Goal: Transaction & Acquisition: Obtain resource

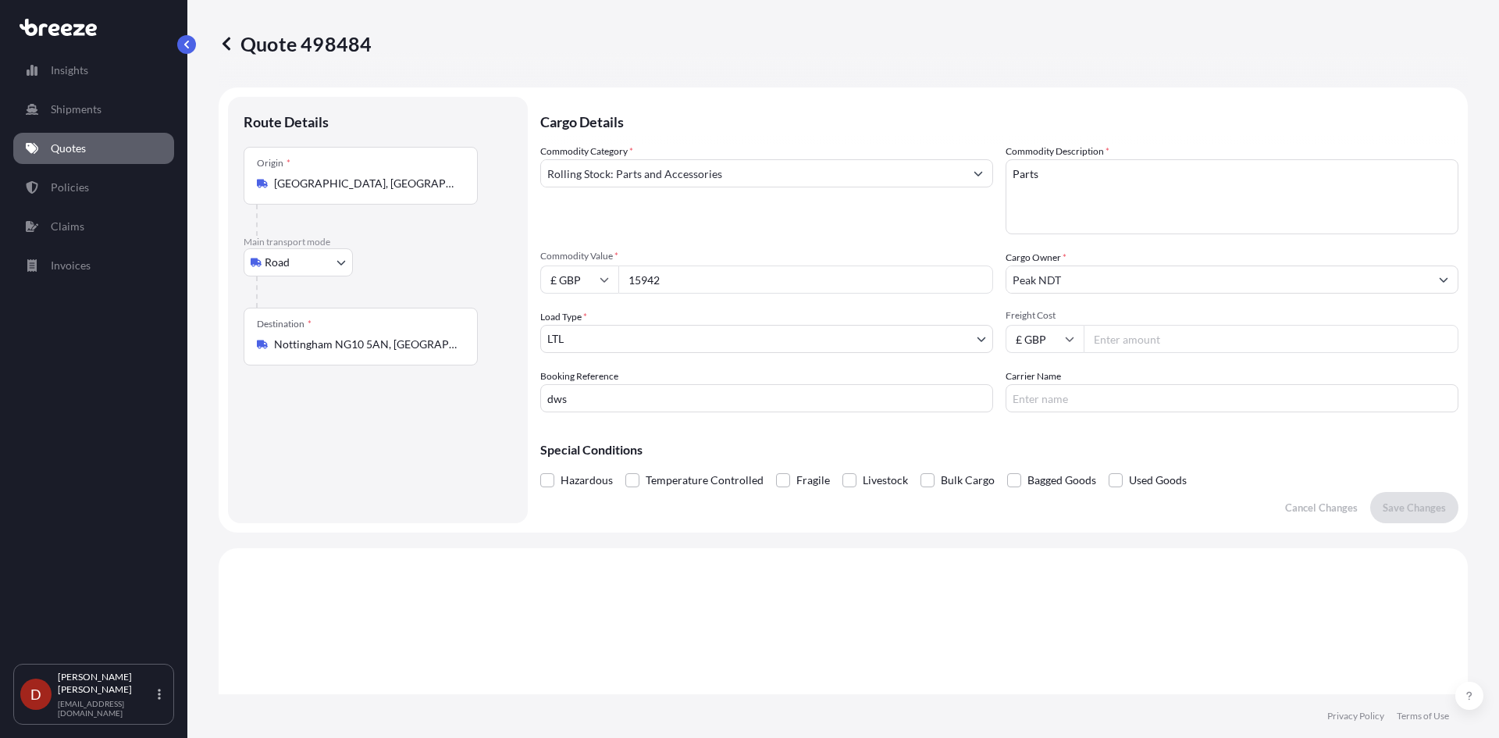
select select "Road"
select select "1"
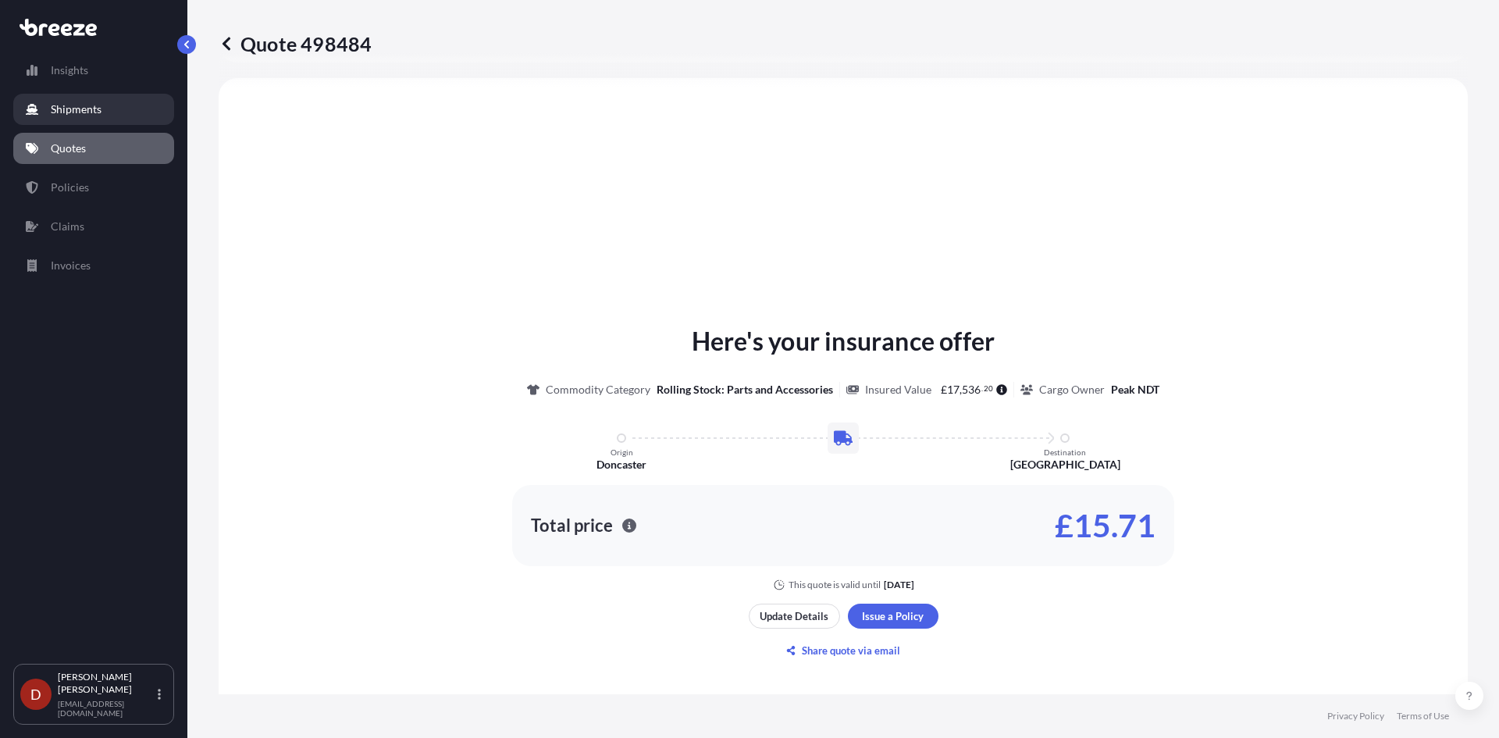
click at [75, 115] on p "Shipments" at bounding box center [76, 109] width 51 height 16
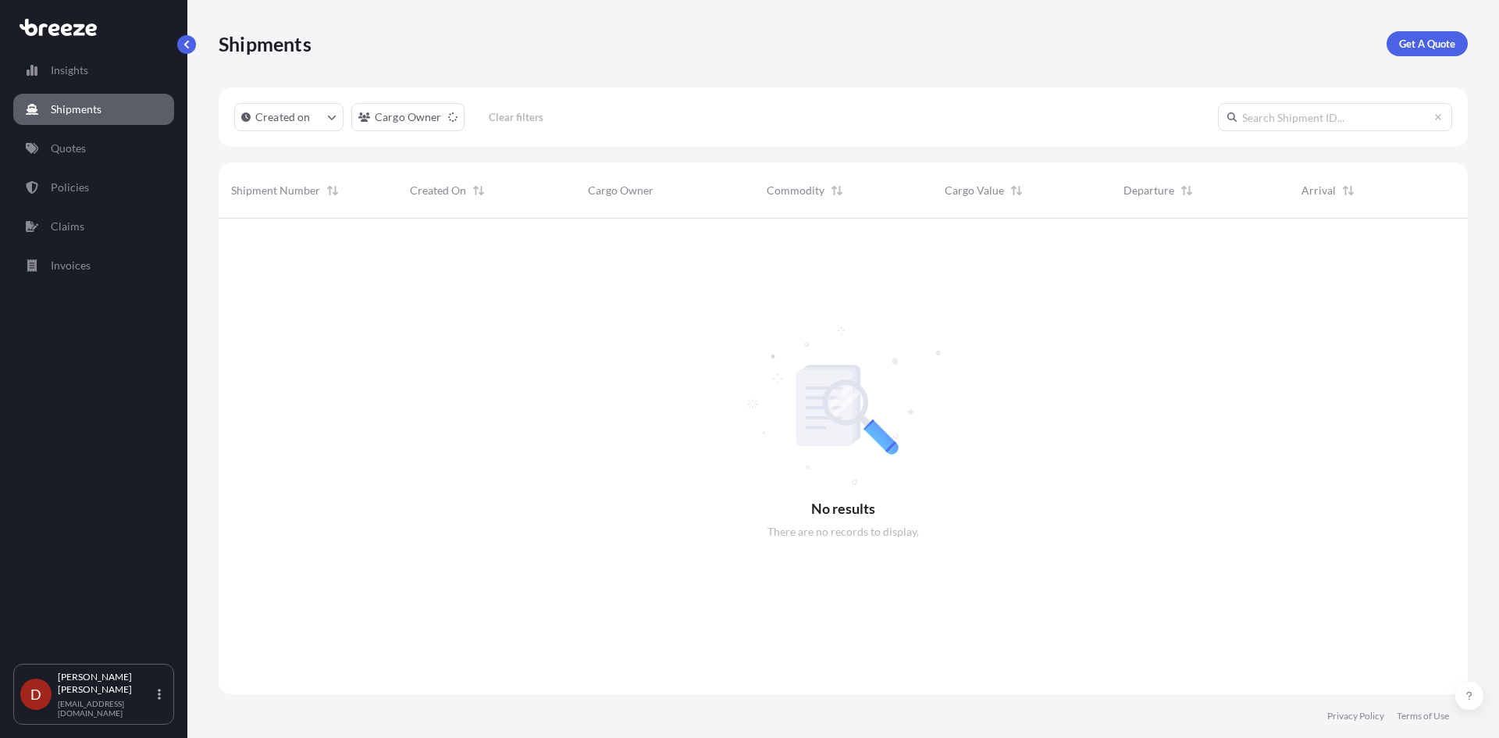
scroll to position [520, 1237]
click at [1428, 37] on p "Get A Quote" at bounding box center [1427, 44] width 56 height 16
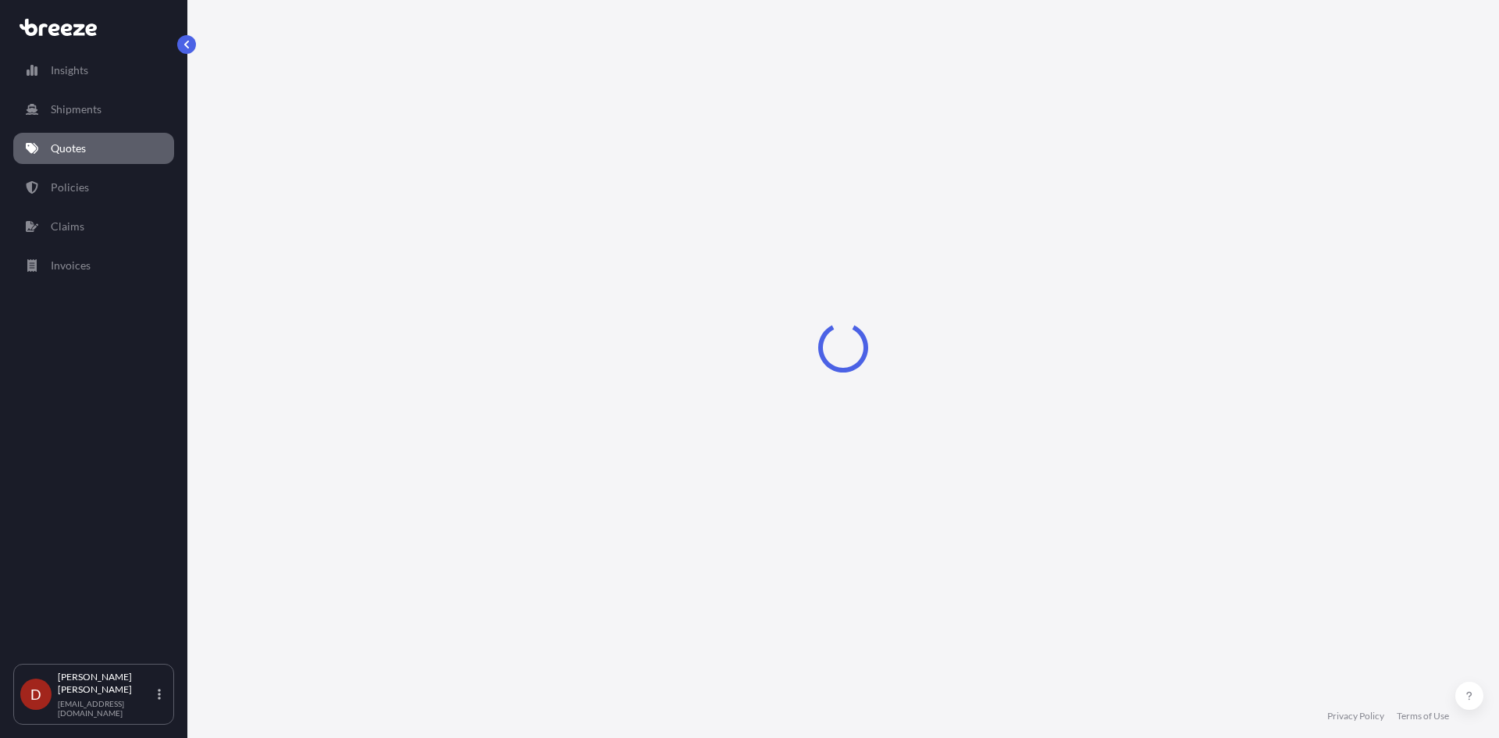
select select "Sea"
select select "1"
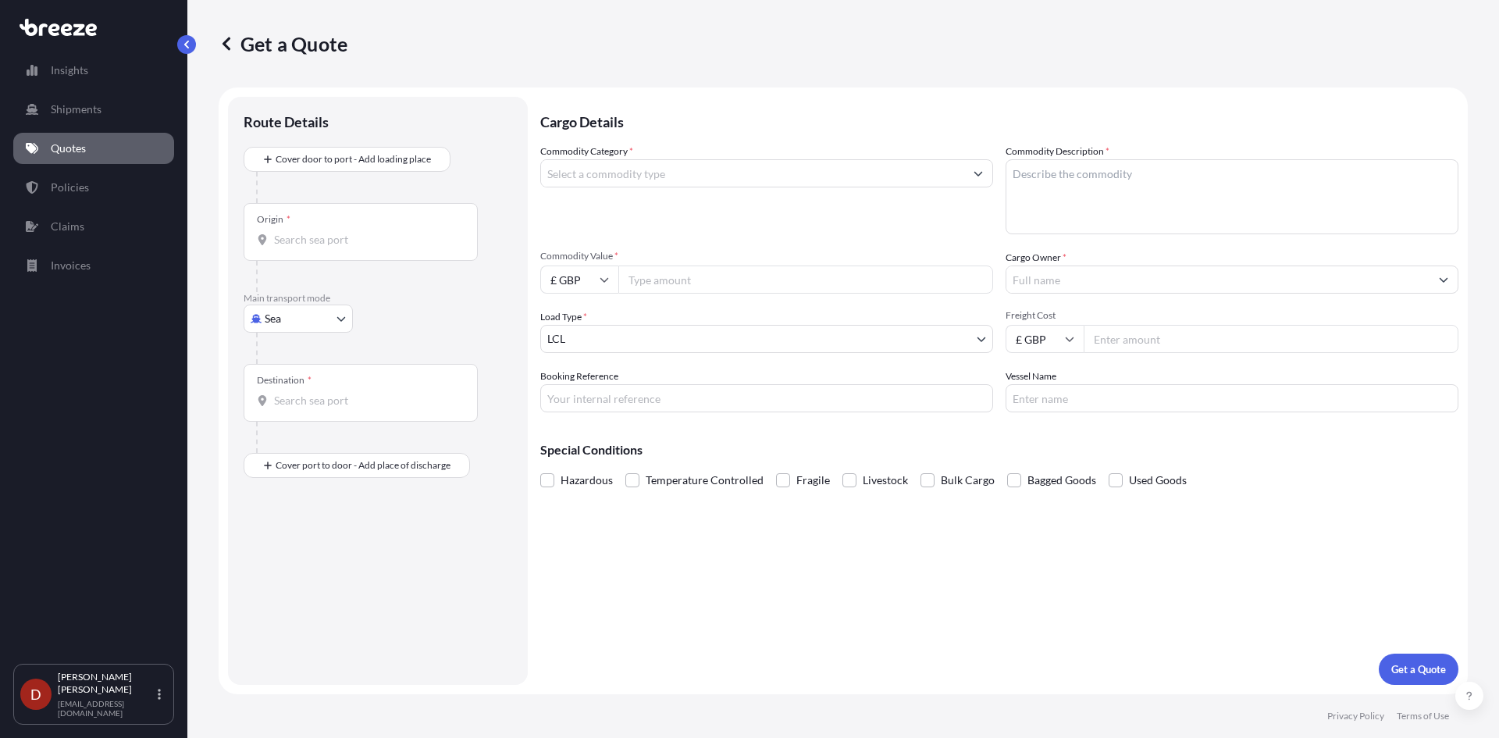
click at [286, 314] on body "Insights Shipments Quotes Policies Claims Invoices D [PERSON_NAME] [PERSON_NAME…" at bounding box center [749, 369] width 1499 height 738
click at [283, 407] on span "Road" at bounding box center [285, 415] width 25 height 16
select select "Road"
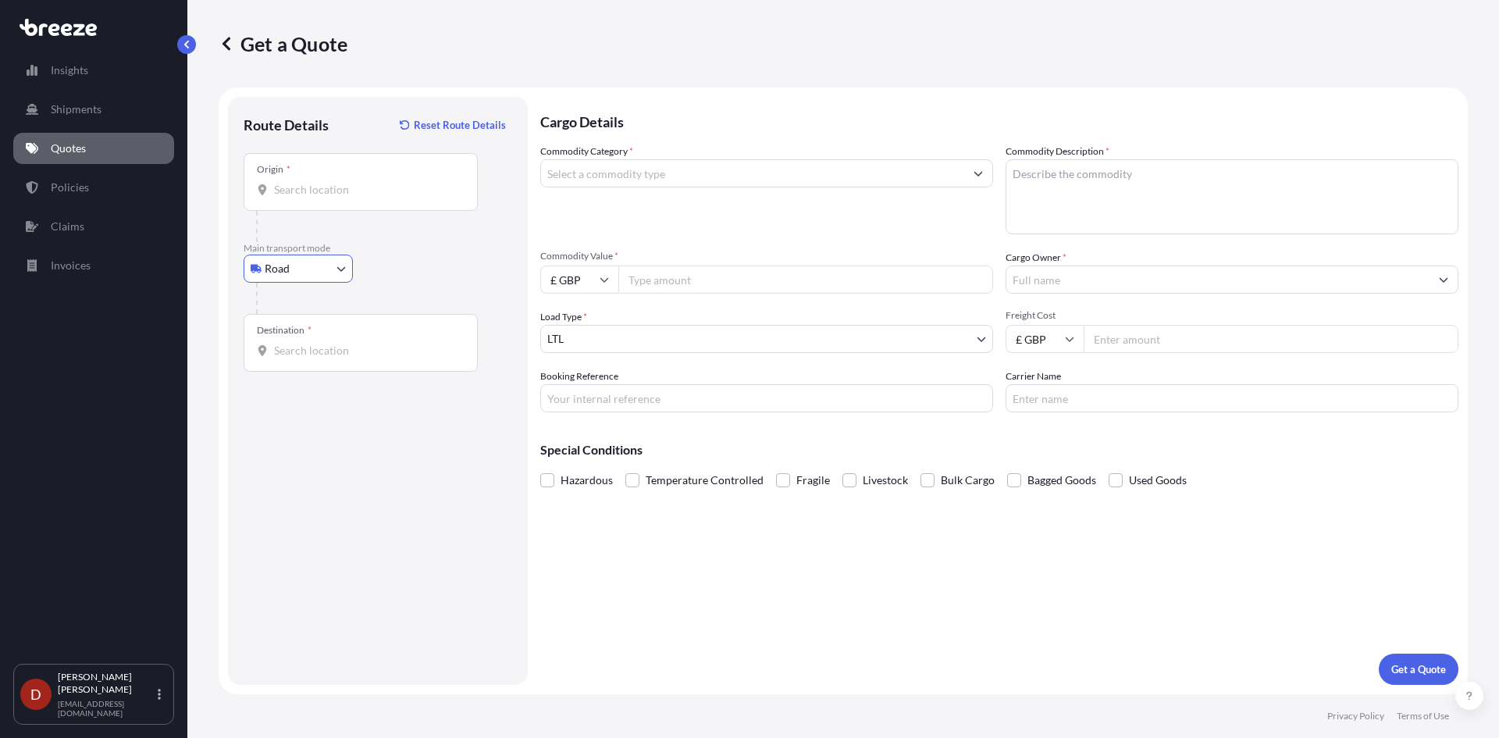
click at [303, 187] on input "Origin *" at bounding box center [366, 190] width 184 height 16
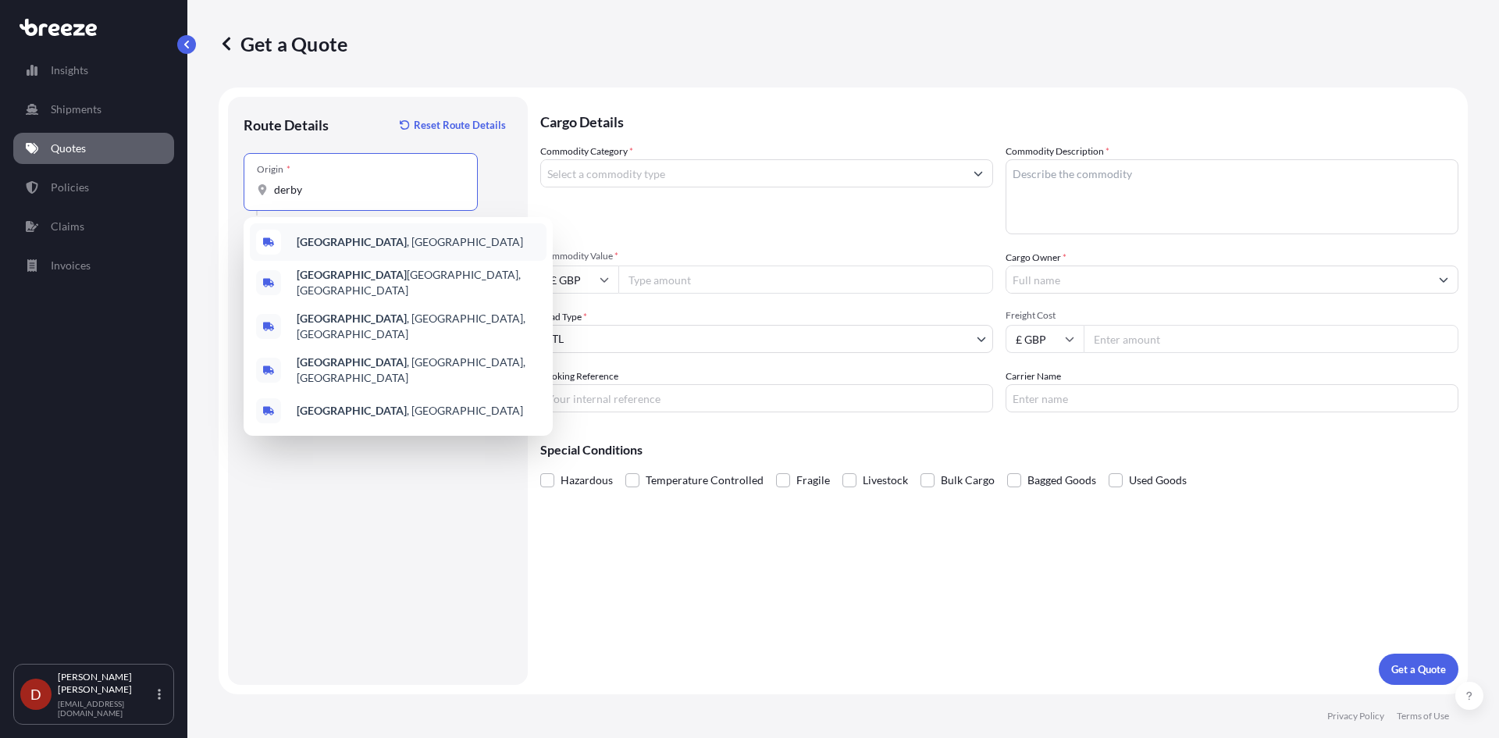
click at [301, 252] on div "[GEOGRAPHIC_DATA] , [GEOGRAPHIC_DATA]" at bounding box center [398, 241] width 297 height 37
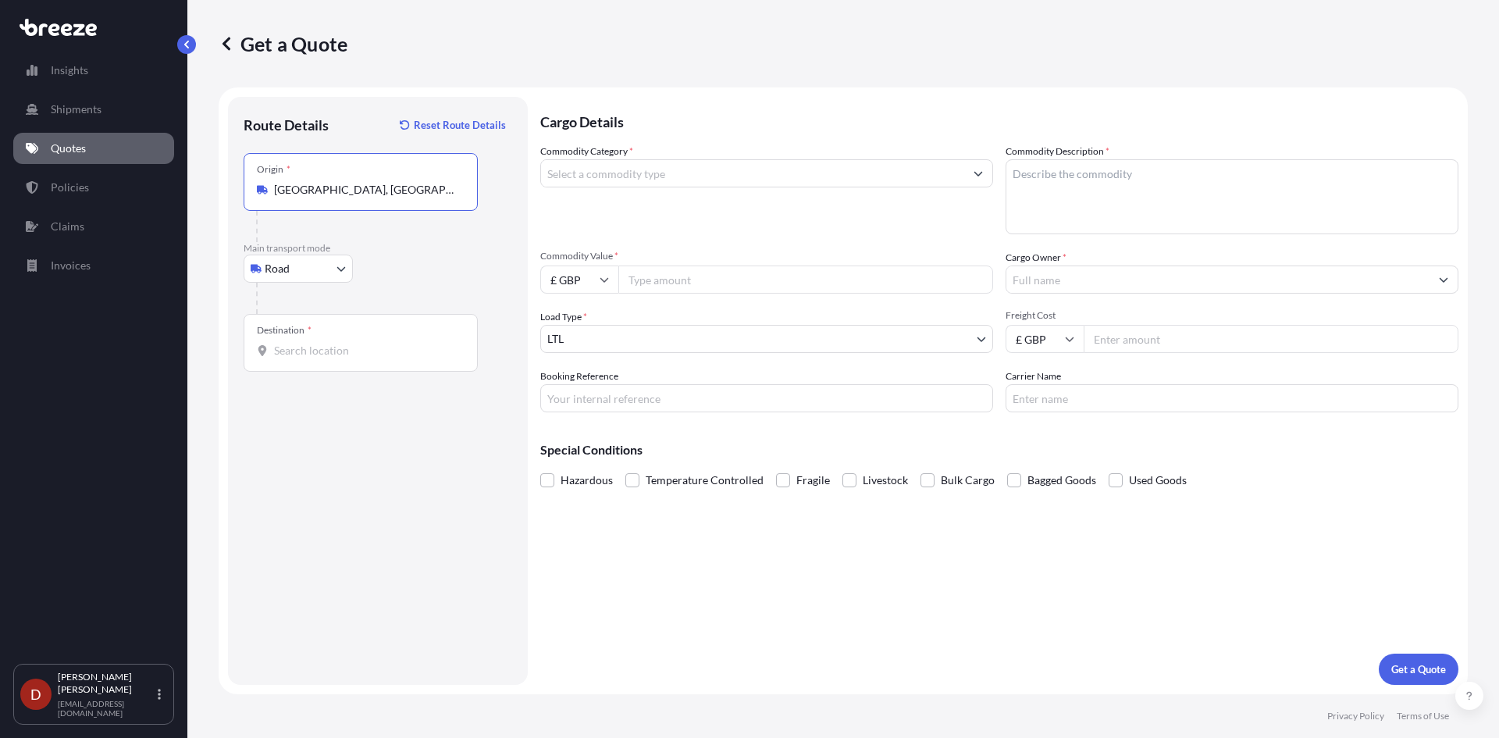
type input "[GEOGRAPHIC_DATA], [GEOGRAPHIC_DATA]"
drag, startPoint x: 293, startPoint y: 369, endPoint x: 294, endPoint y: 355, distance: 14.1
click at [293, 369] on div "Destination *" at bounding box center [361, 343] width 234 height 58
click at [293, 358] on input "Destination *" at bounding box center [366, 351] width 184 height 16
click at [294, 355] on input "Destination *" at bounding box center [366, 351] width 184 height 16
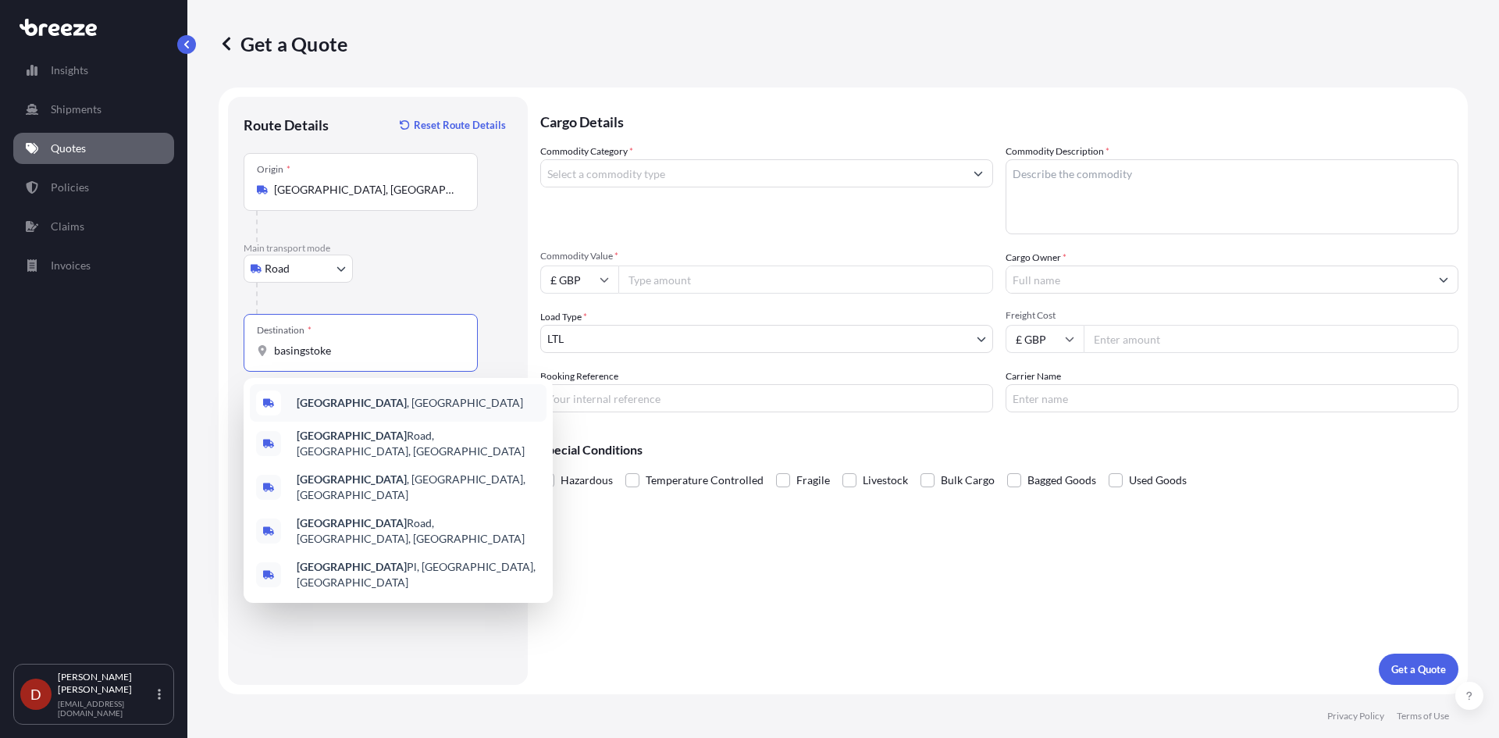
click at [293, 392] on div "[GEOGRAPHIC_DATA] , [GEOGRAPHIC_DATA]" at bounding box center [398, 402] width 297 height 37
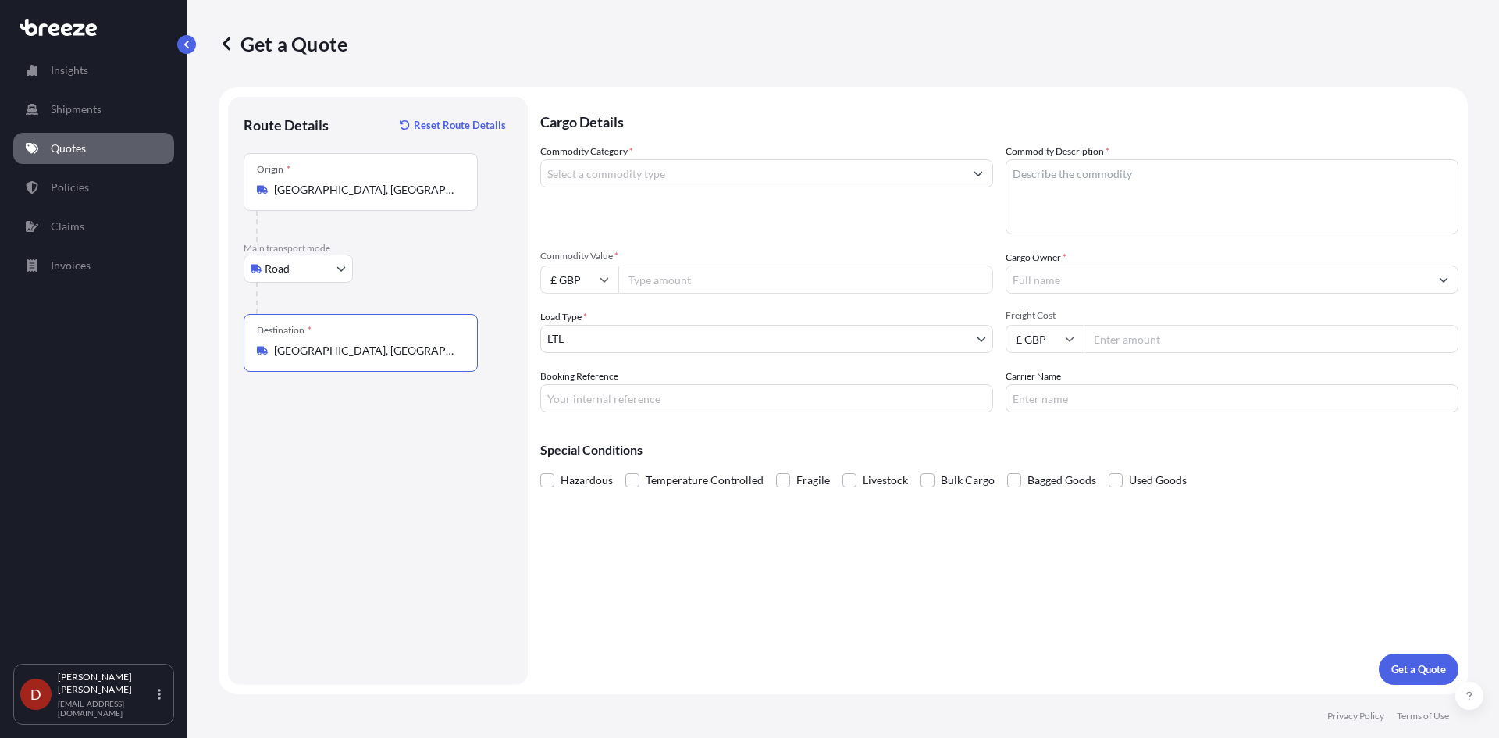
type input "[GEOGRAPHIC_DATA], [GEOGRAPHIC_DATA]"
click at [621, 169] on input "Commodity Category *" at bounding box center [752, 173] width 423 height 28
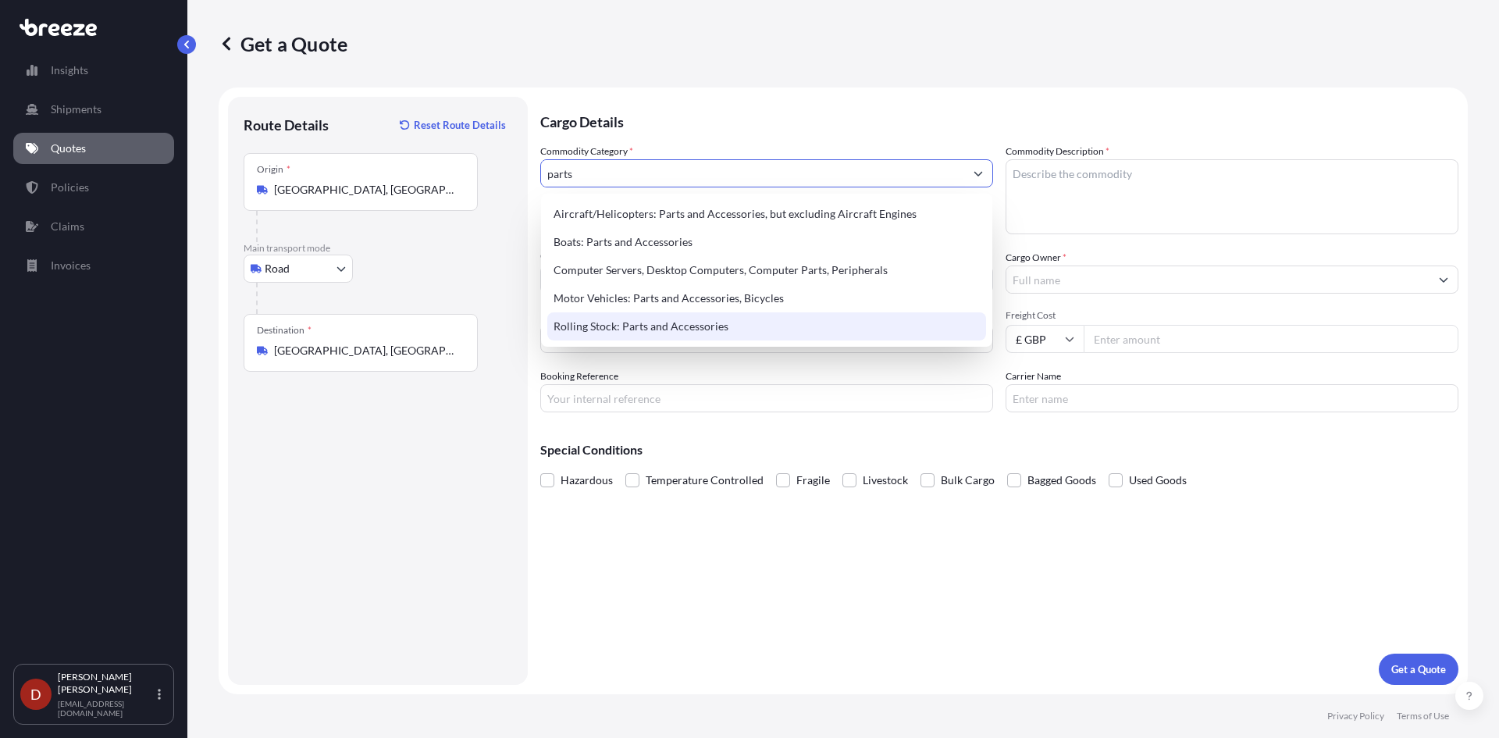
click at [633, 318] on div "Rolling Stock: Parts and Accessories" at bounding box center [766, 326] width 439 height 28
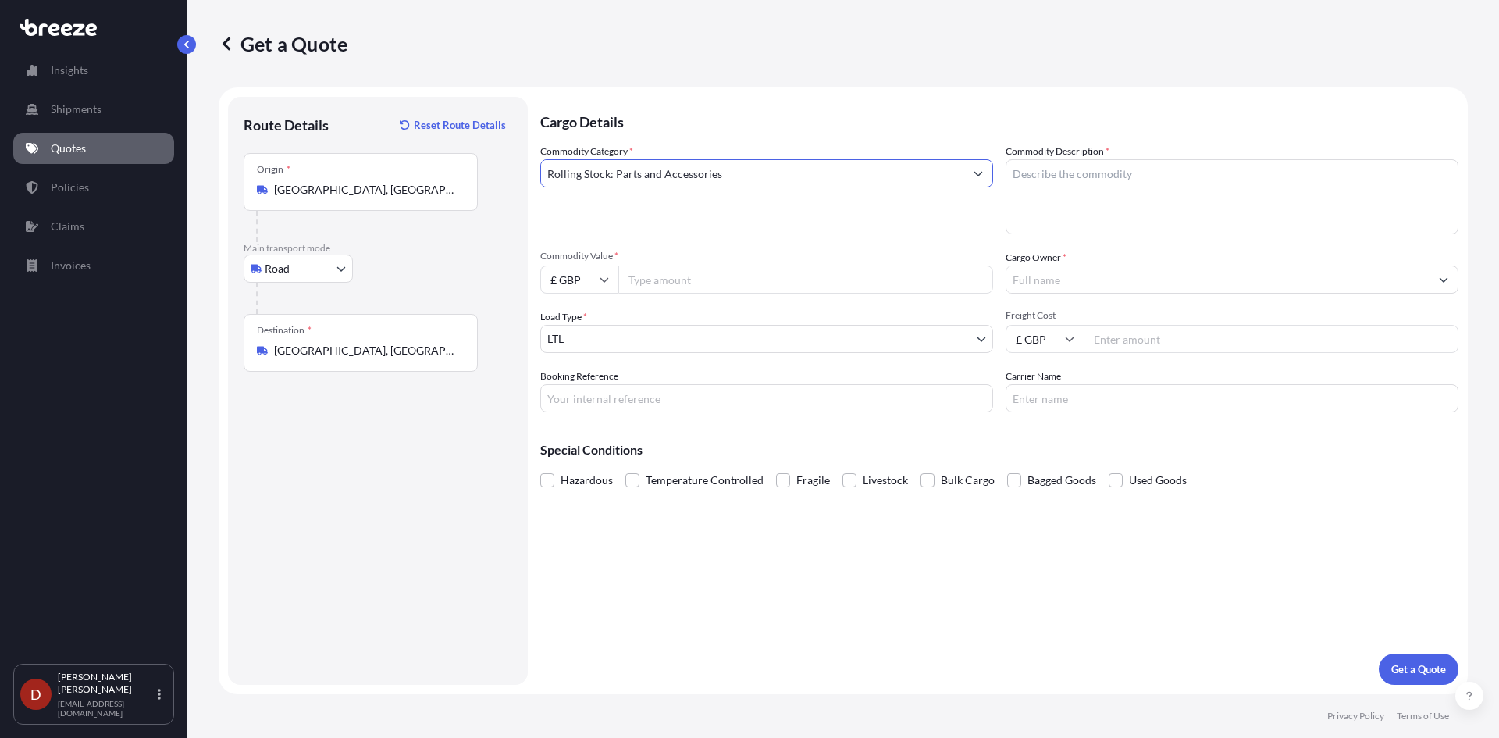
type input "Rolling Stock: Parts and Accessories"
click at [1103, 170] on textarea "Commodity Description *" at bounding box center [1231, 196] width 453 height 75
type textarea "Parts"
type input "5"
type input "300"
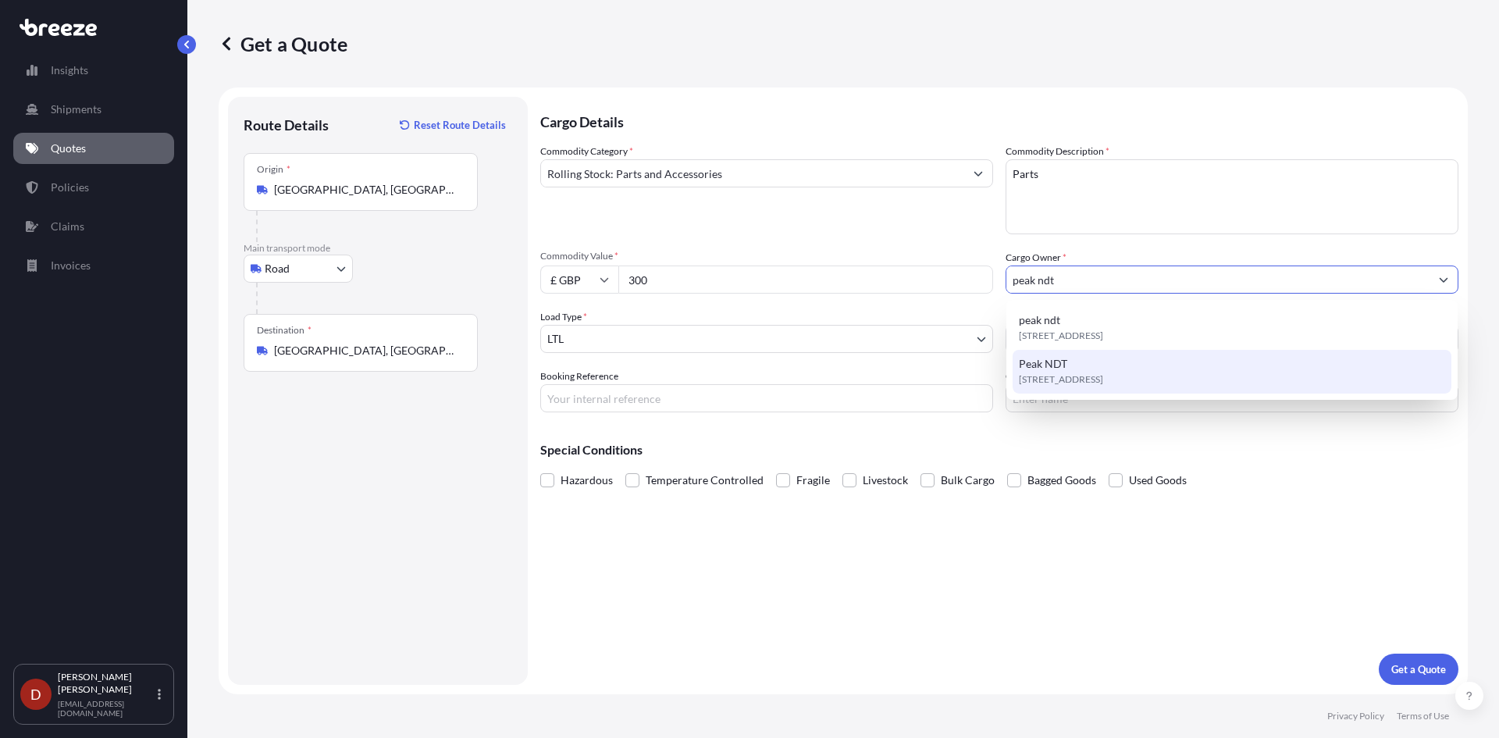
click at [1022, 365] on span "Peak NDT" at bounding box center [1043, 364] width 48 height 16
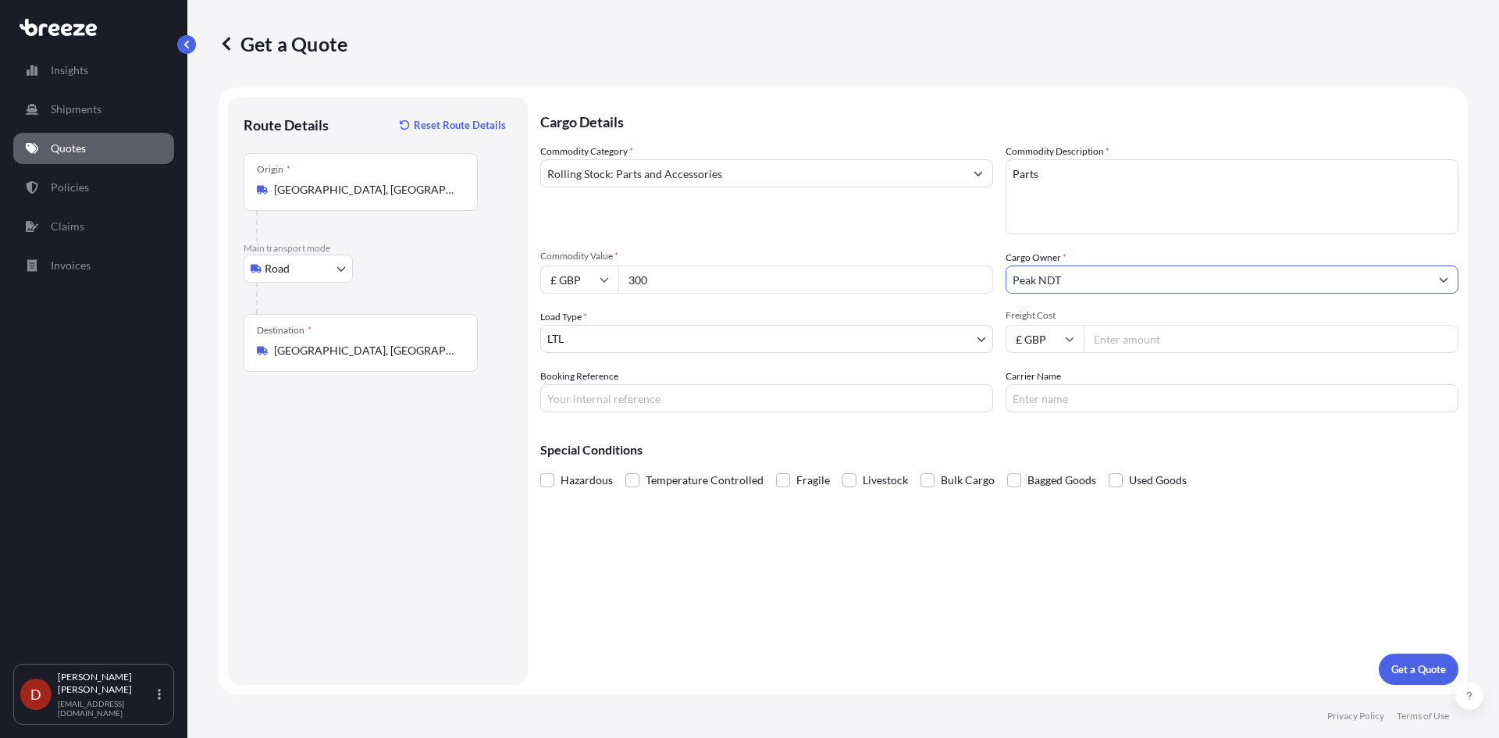
type input "Peak NDT"
click at [686, 409] on input "Booking Reference" at bounding box center [766, 398] width 453 height 28
paste input "D-DO2500111"
type input "D-DO2500111"
click at [1397, 661] on button "Get a Quote" at bounding box center [1418, 668] width 80 height 31
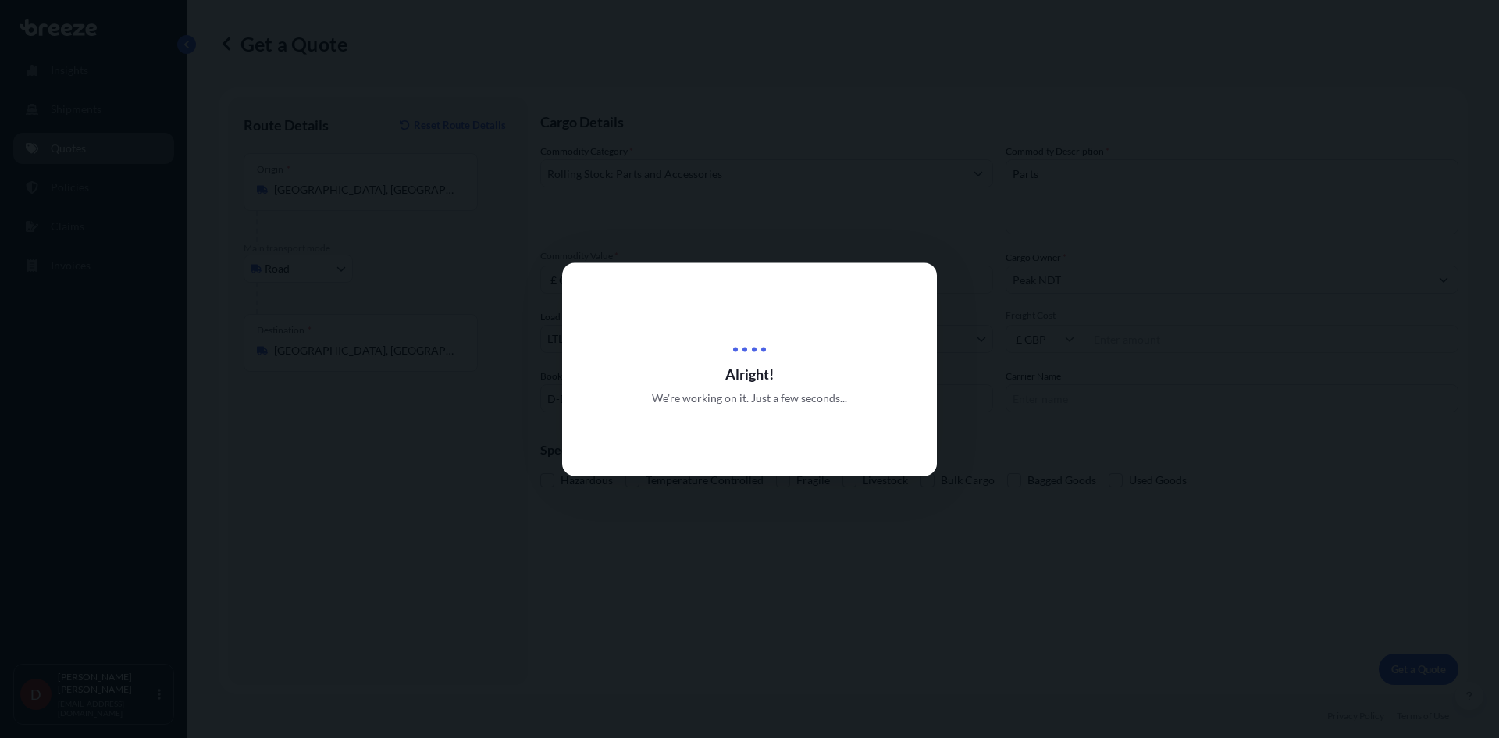
select select "Road"
select select "1"
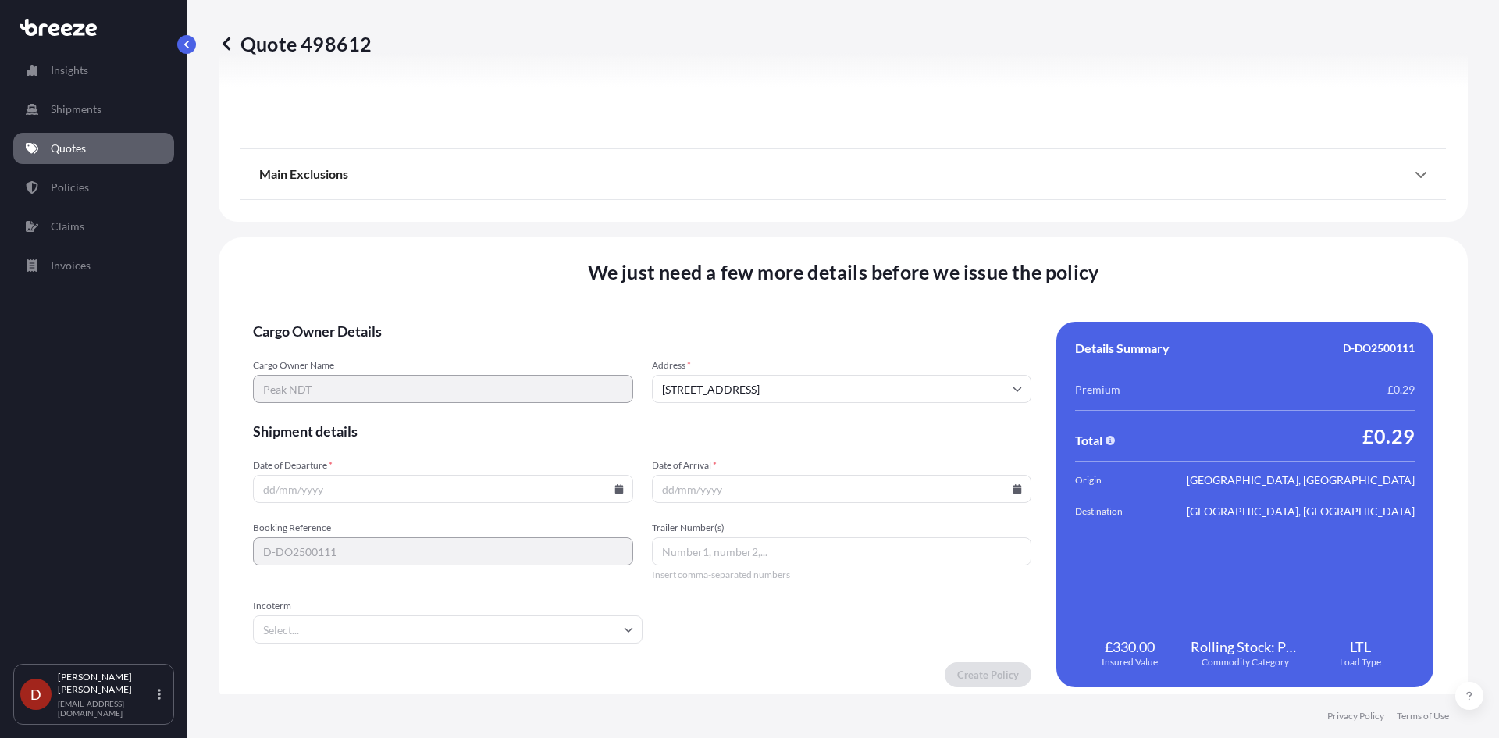
scroll to position [1724, 0]
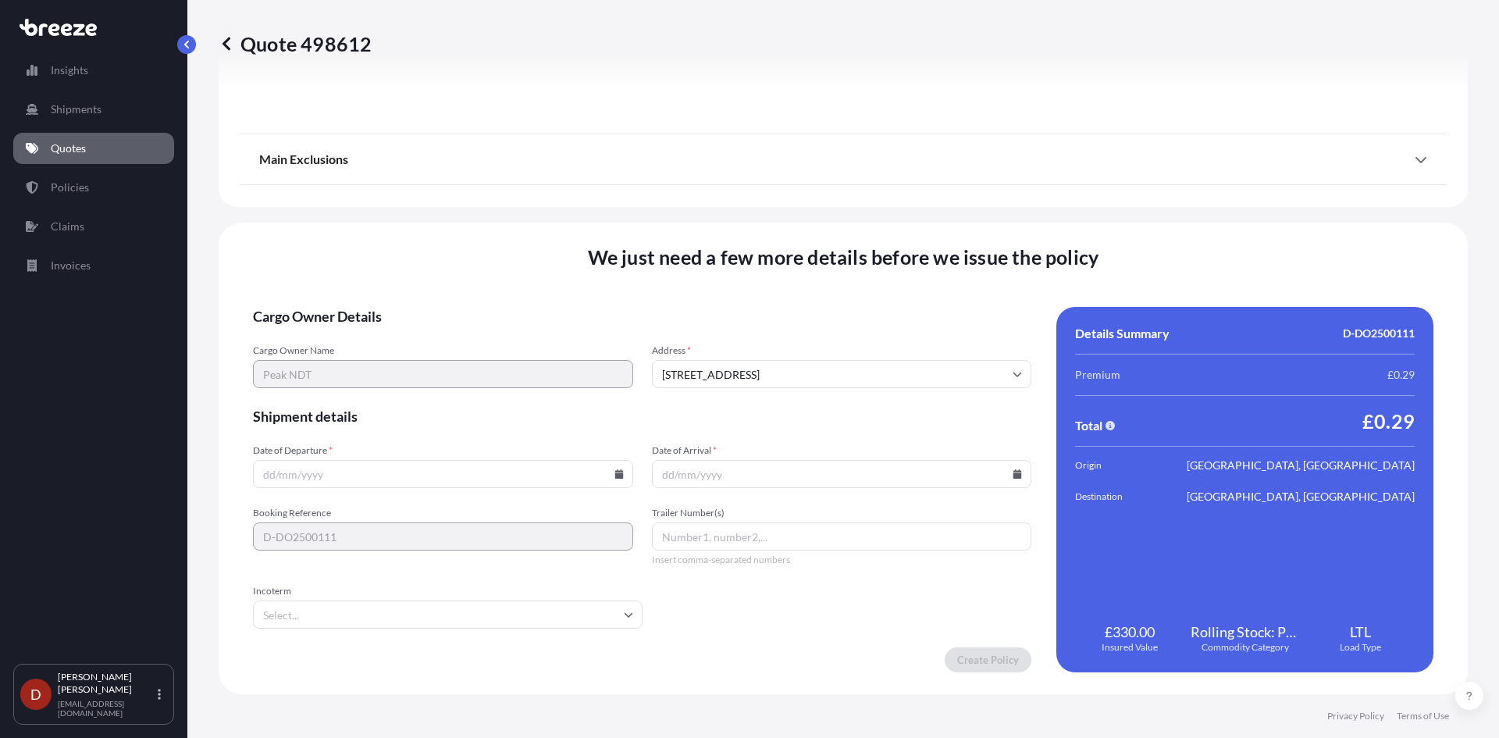
click at [560, 473] on input "Date of Departure *" at bounding box center [443, 474] width 380 height 28
click at [615, 475] on icon at bounding box center [618, 473] width 9 height 9
click at [397, 297] on button "10" at bounding box center [404, 305] width 25 height 25
type input "[DATE]"
click at [1016, 485] on input "Date of Arrival *" at bounding box center [842, 474] width 380 height 28
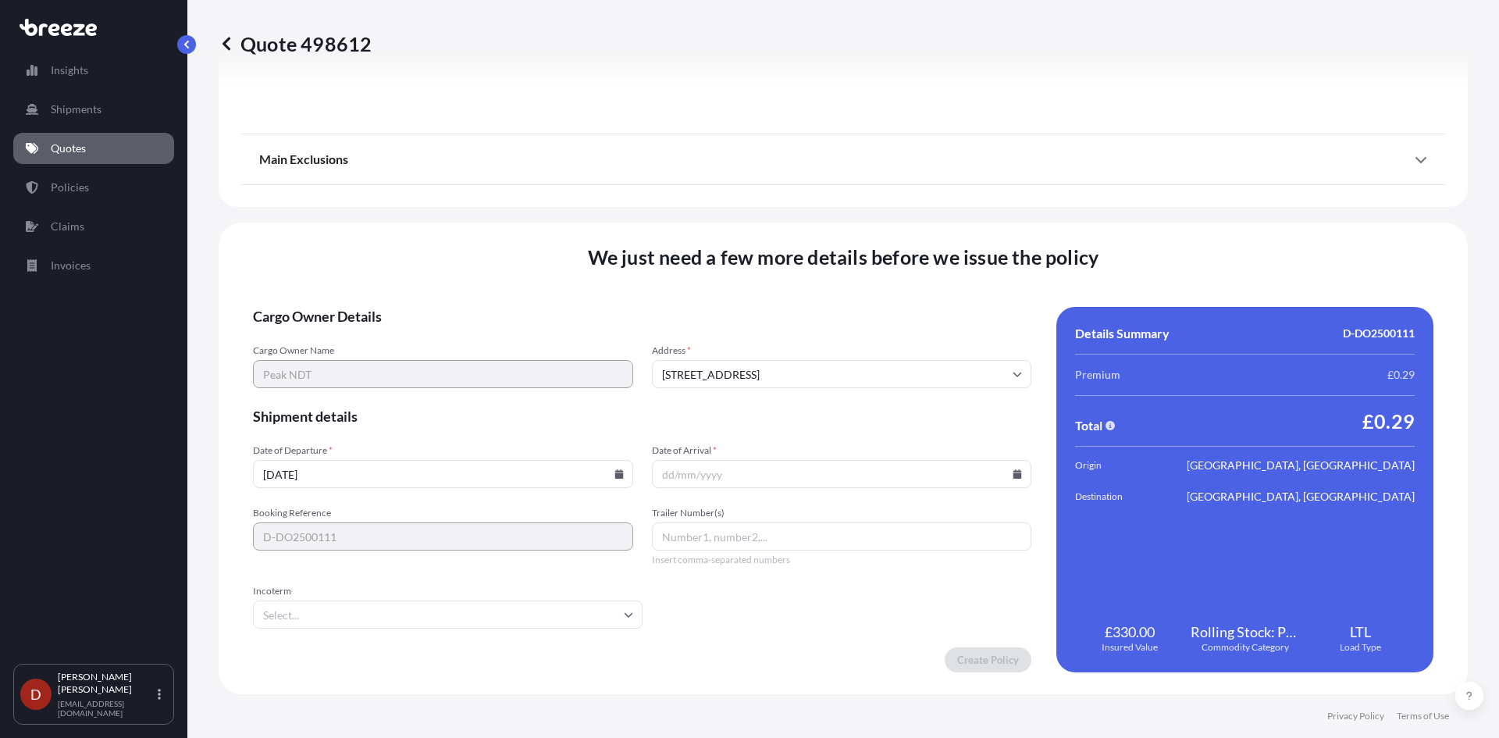
click at [1010, 482] on input "Date of Arrival *" at bounding box center [842, 474] width 380 height 28
click at [1012, 471] on icon at bounding box center [1016, 473] width 9 height 9
click at [830, 303] on button "11" at bounding box center [835, 305] width 25 height 25
type input "[DATE]"
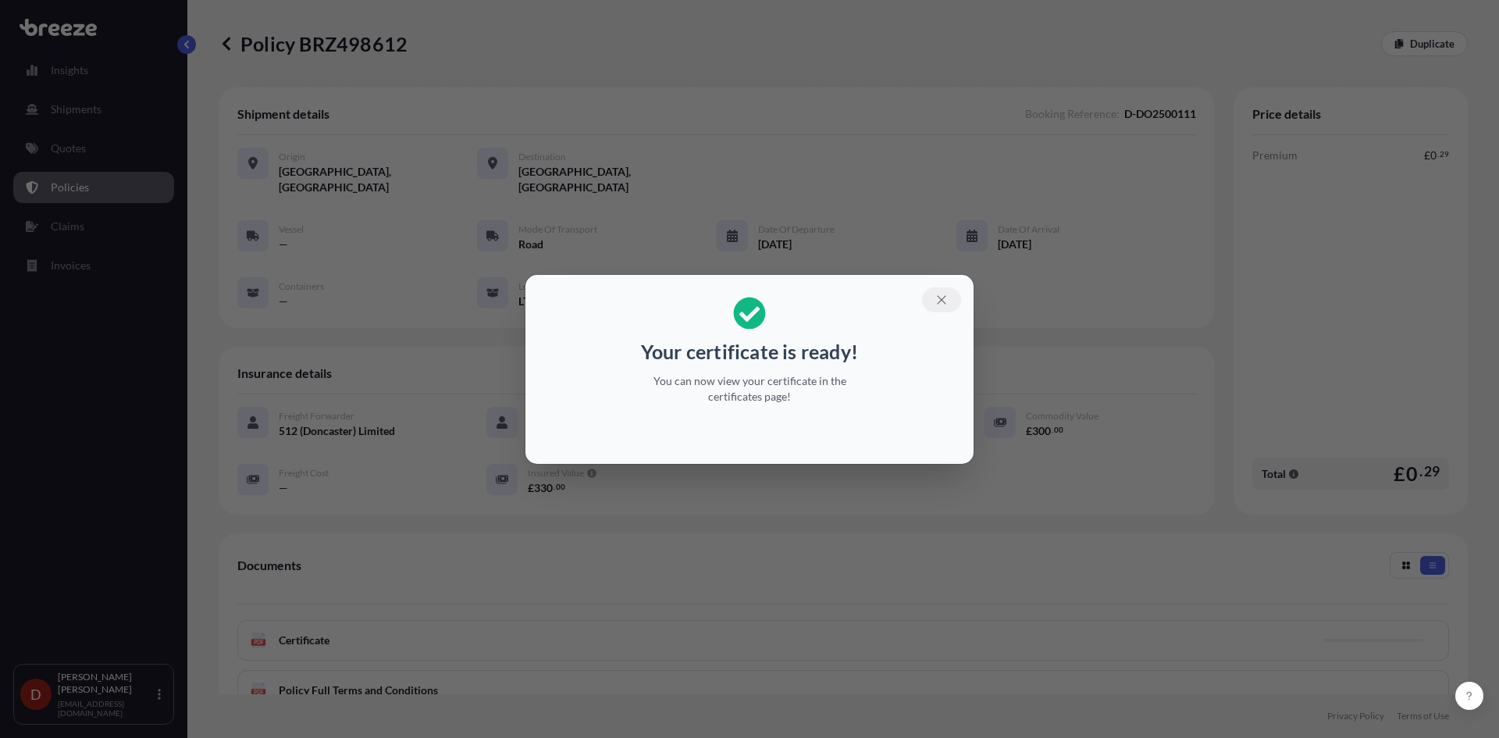
click at [946, 301] on icon "button" at bounding box center [941, 300] width 14 height 14
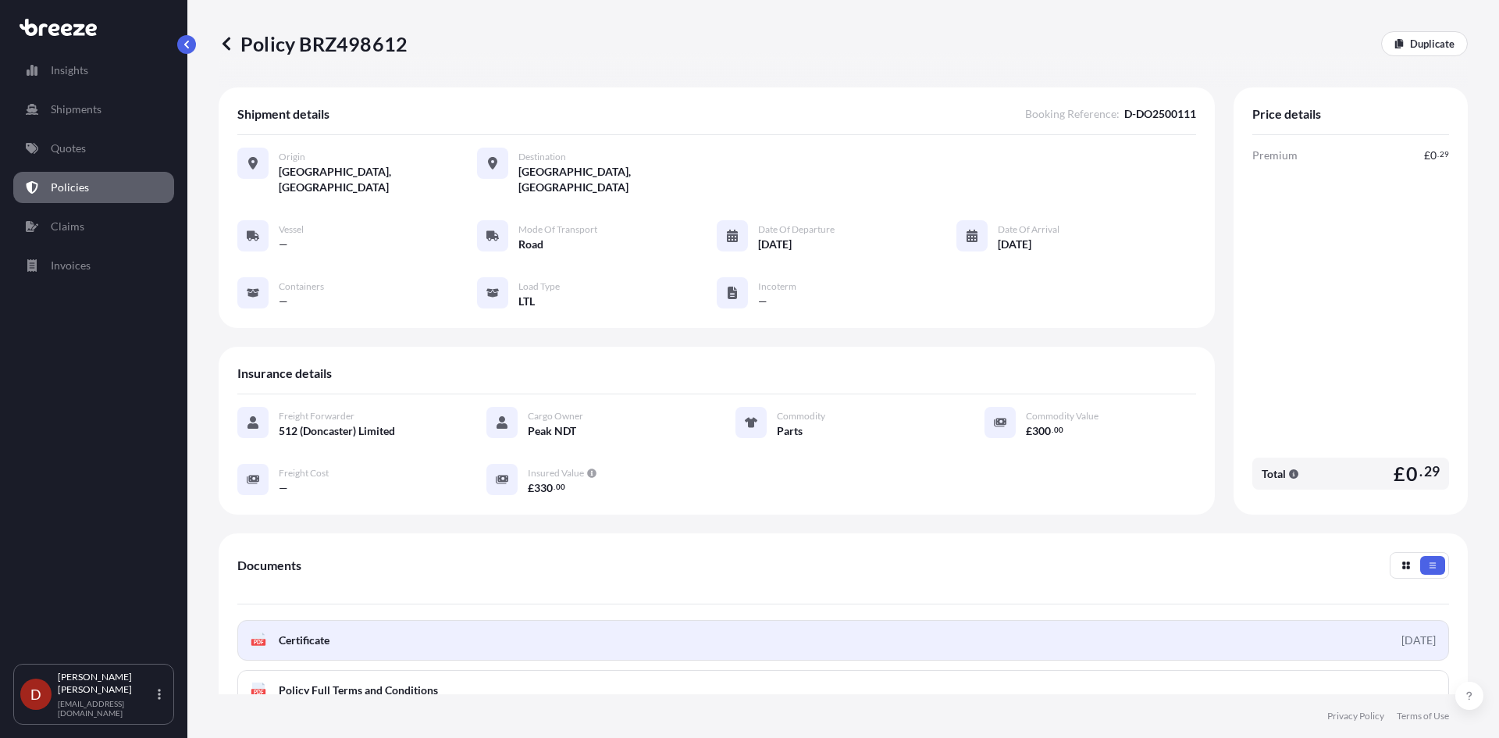
click at [833, 623] on link "PDF Certificate [DATE]" at bounding box center [842, 640] width 1211 height 41
